Goal: Use online tool/utility

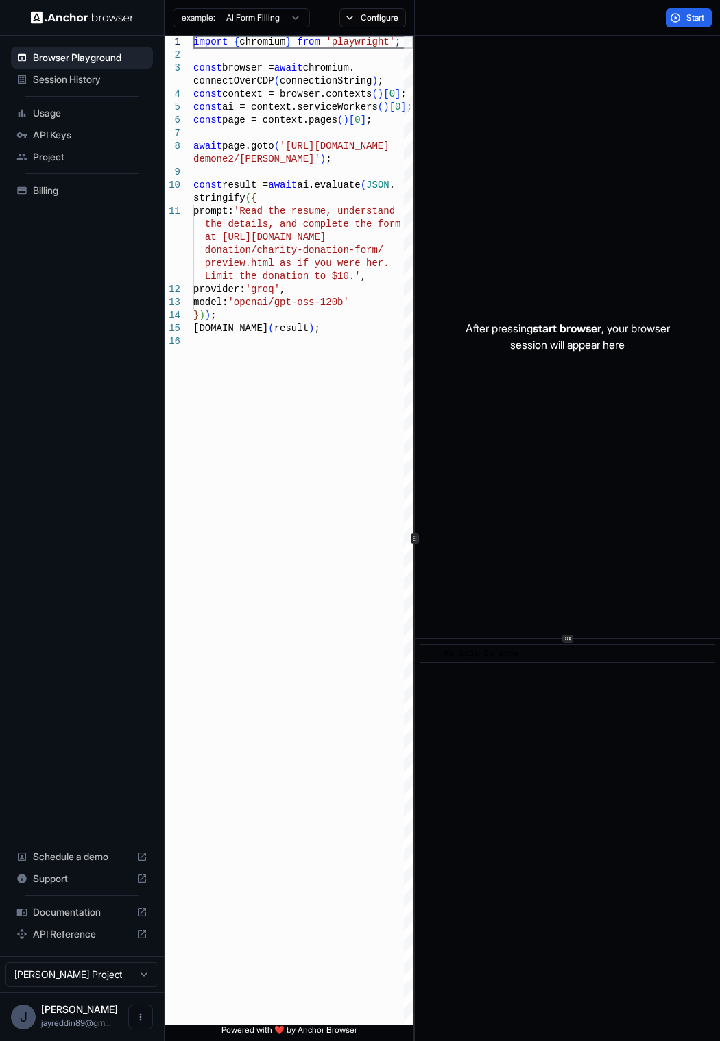
click at [256, 21] on html "Browser Playground Session History Usage API Keys Project Billing Schedule a de…" at bounding box center [360, 520] width 720 height 1041
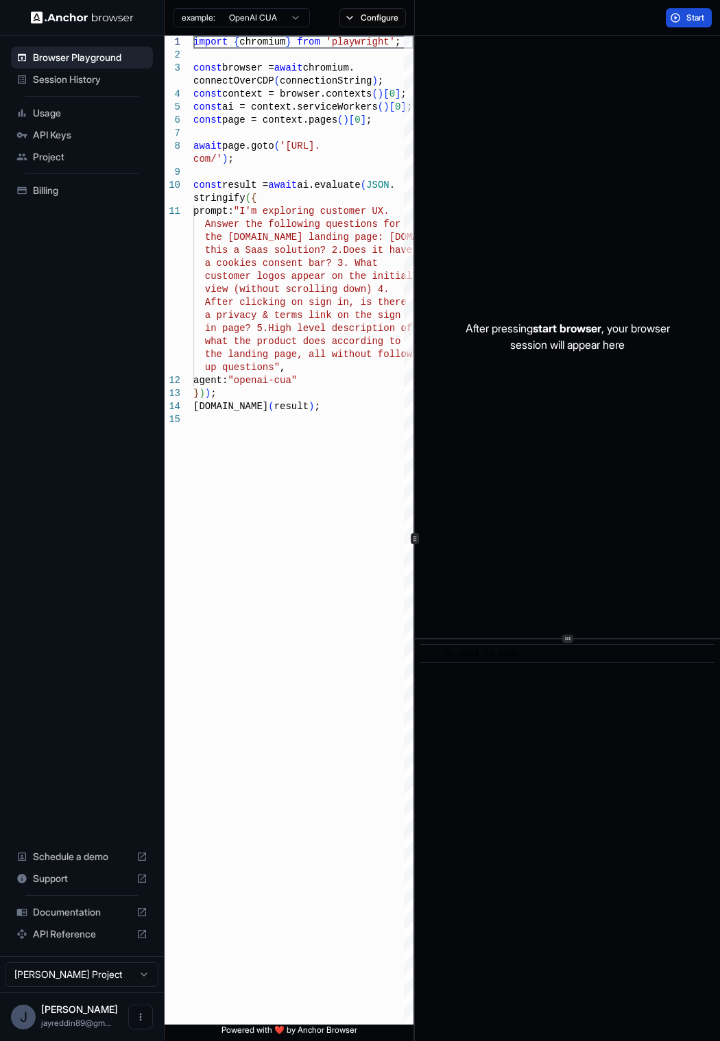
click at [688, 13] on span "Start" at bounding box center [695, 17] width 19 height 11
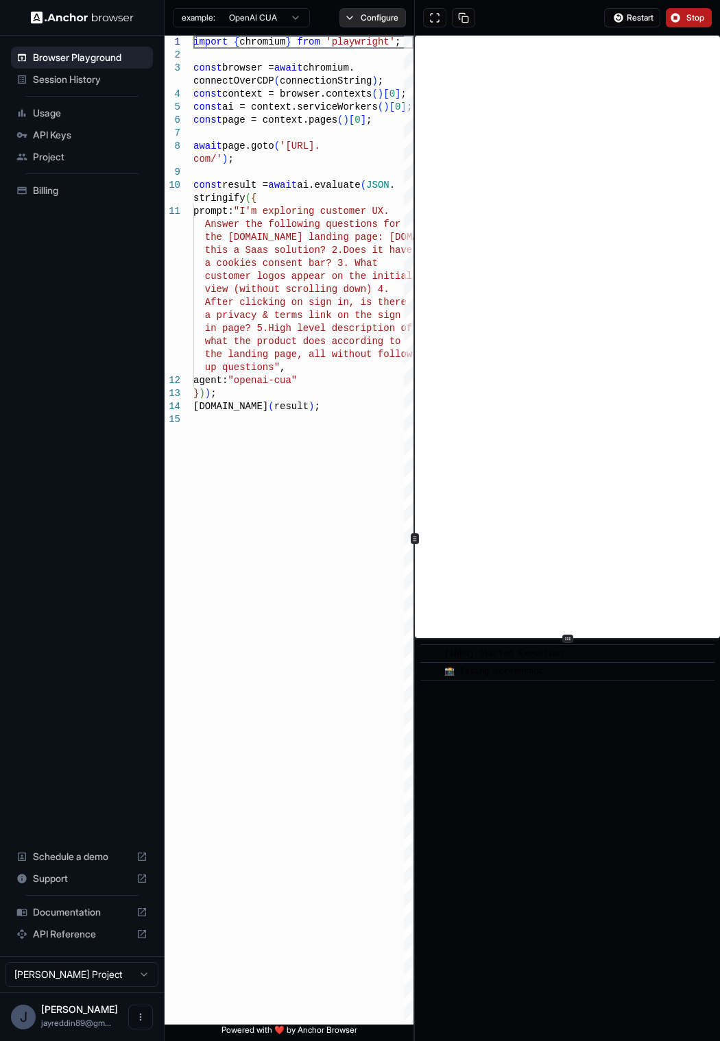
click at [363, 16] on button "Configure" at bounding box center [372, 17] width 66 height 19
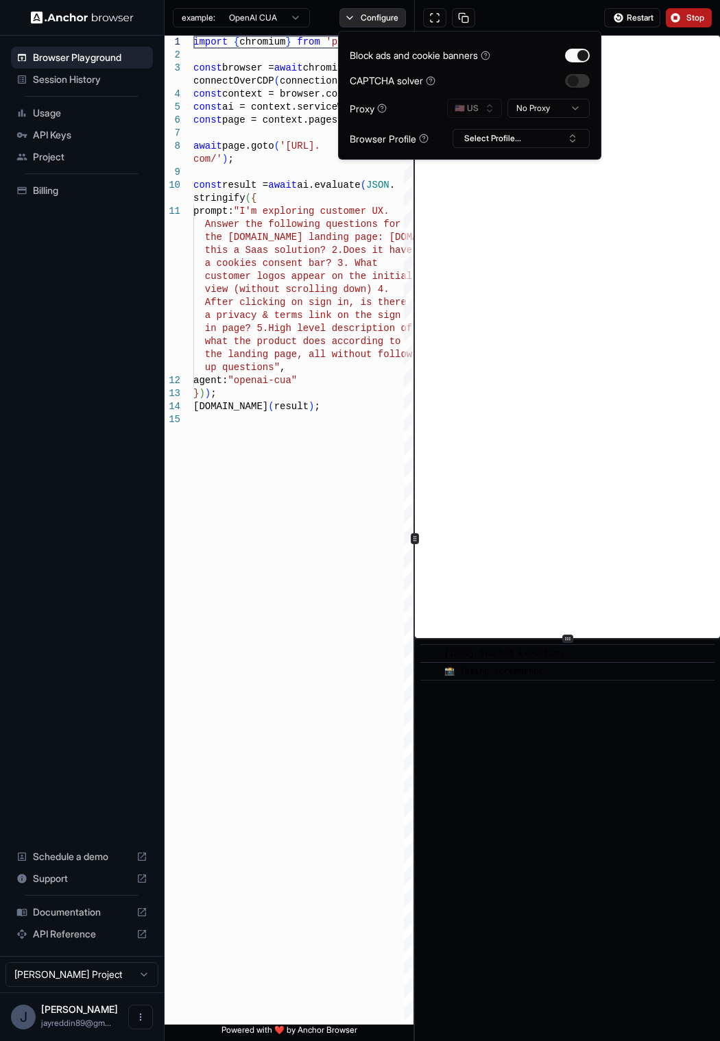
click at [363, 16] on button "Configure" at bounding box center [372, 17] width 66 height 19
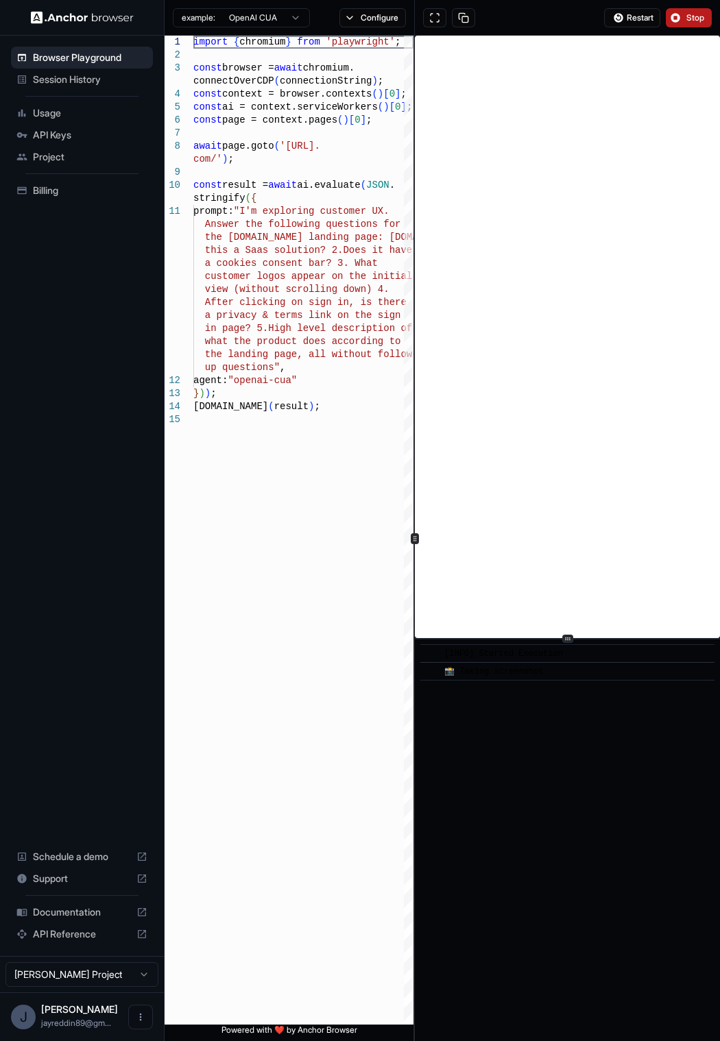
click at [272, 15] on html "Browser Playground Session History Usage API Keys Project Billing Schedule a de…" at bounding box center [360, 520] width 720 height 1041
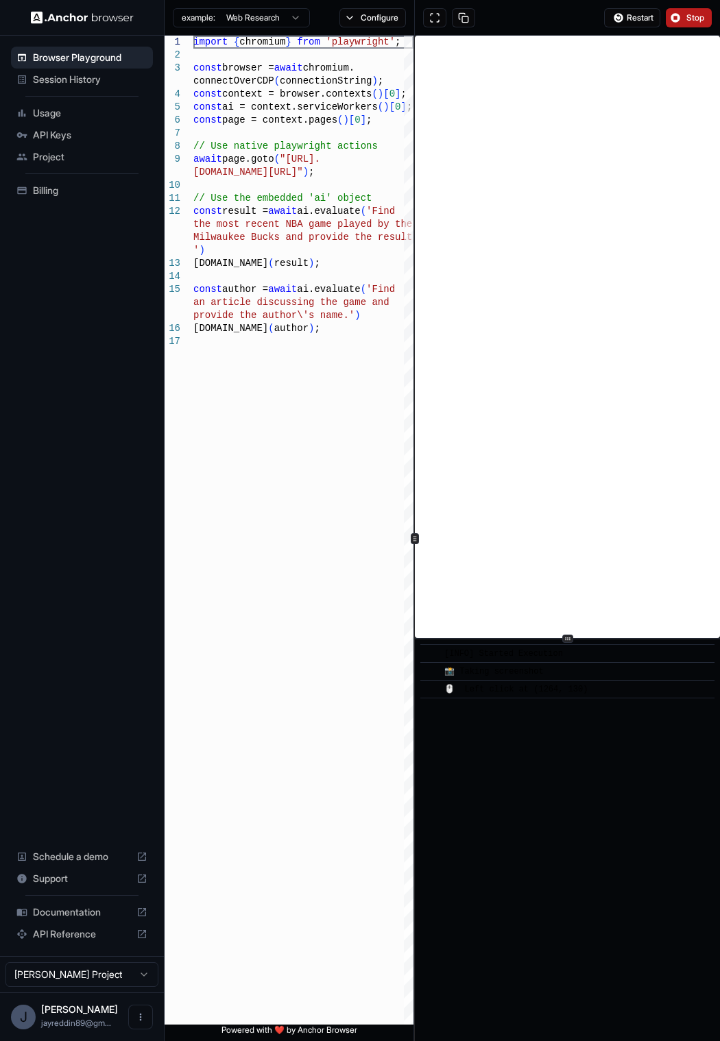
type textarea "**********"
